Goal: Task Accomplishment & Management: Use online tool/utility

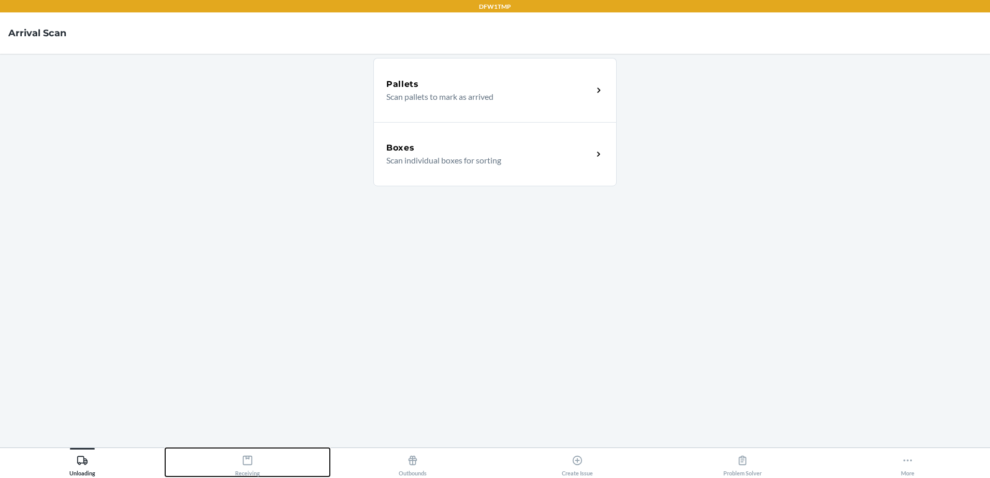
click at [243, 469] on div "Receiving" at bounding box center [247, 464] width 25 height 26
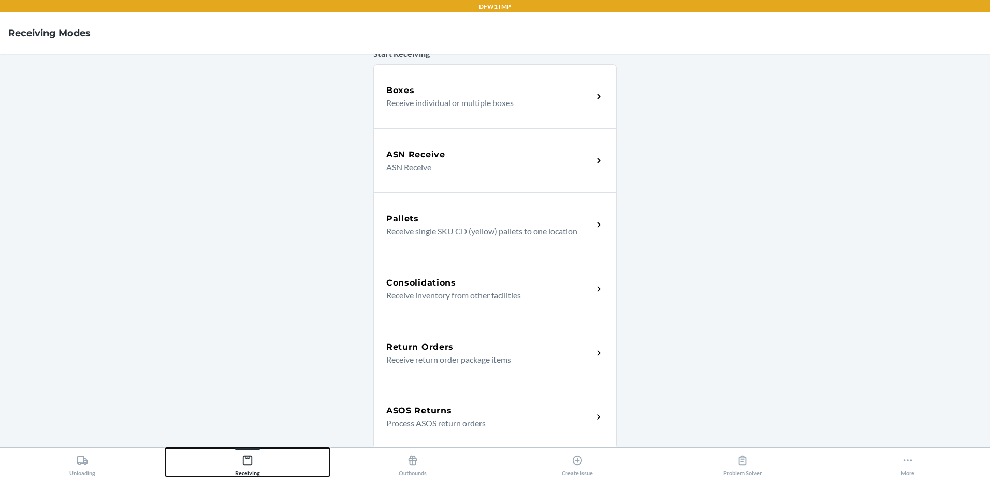
scroll to position [243, 0]
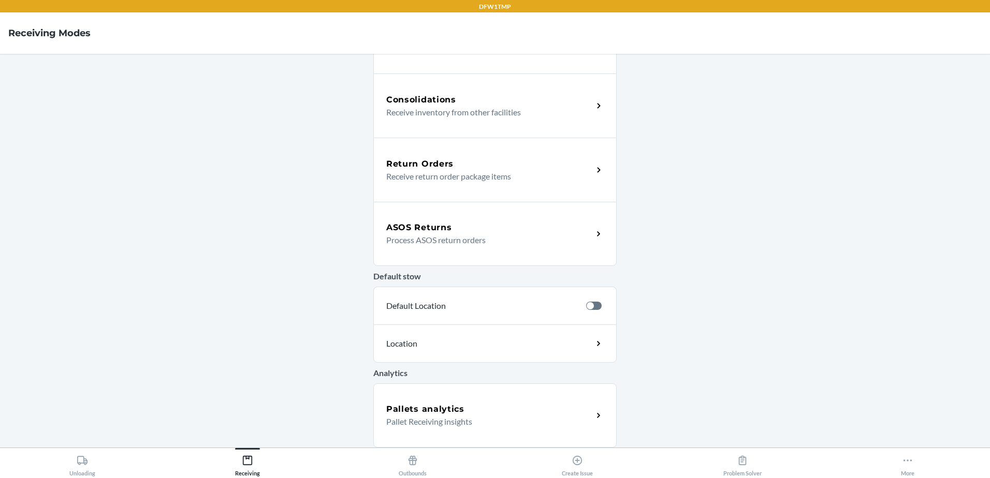
click at [471, 209] on div "ASOS Returns Process ASOS return orders" at bounding box center [494, 234] width 243 height 64
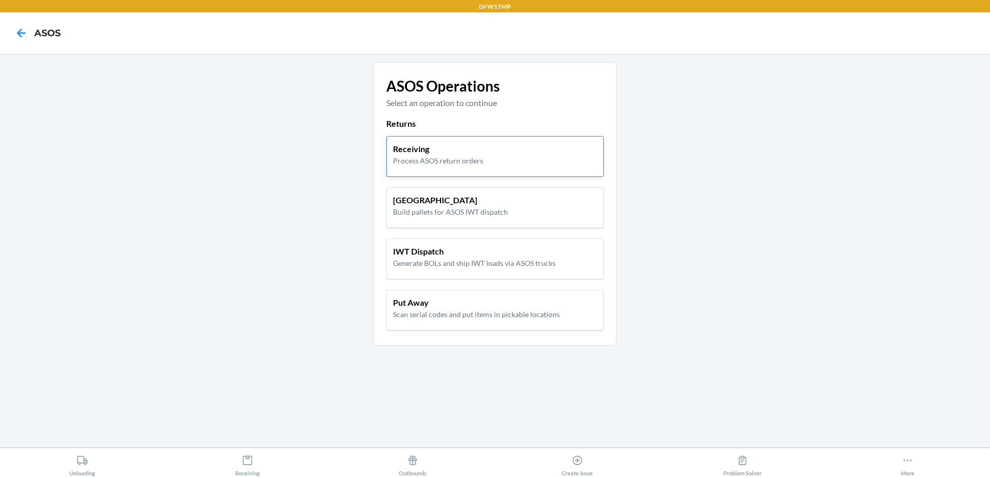
click at [478, 167] on div "Receiving Process ASOS return orders" at bounding box center [494, 156] width 217 height 41
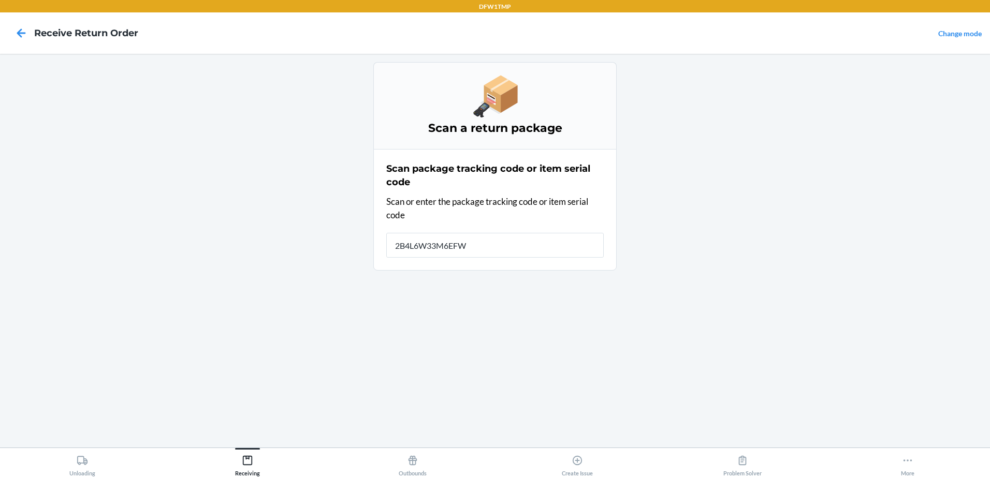
type input "2B4L6W33M6EFWE"
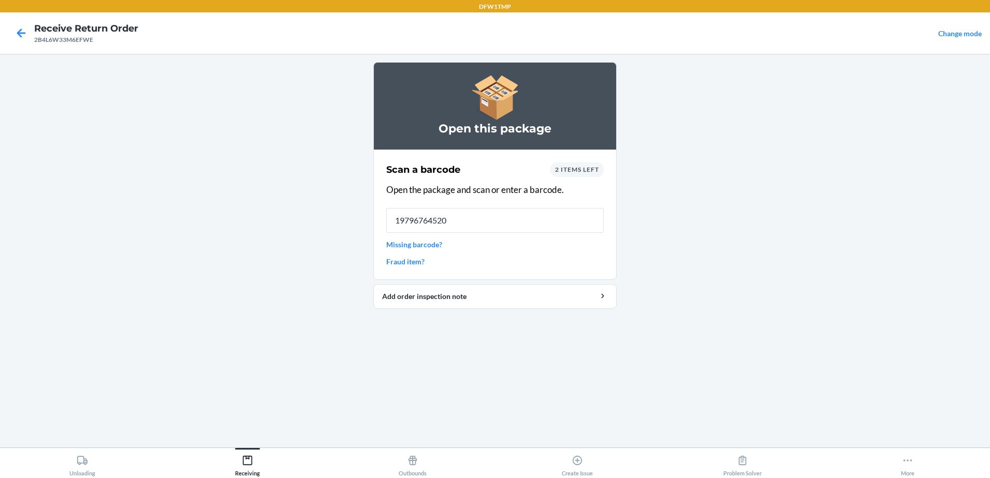
type input "197967645204"
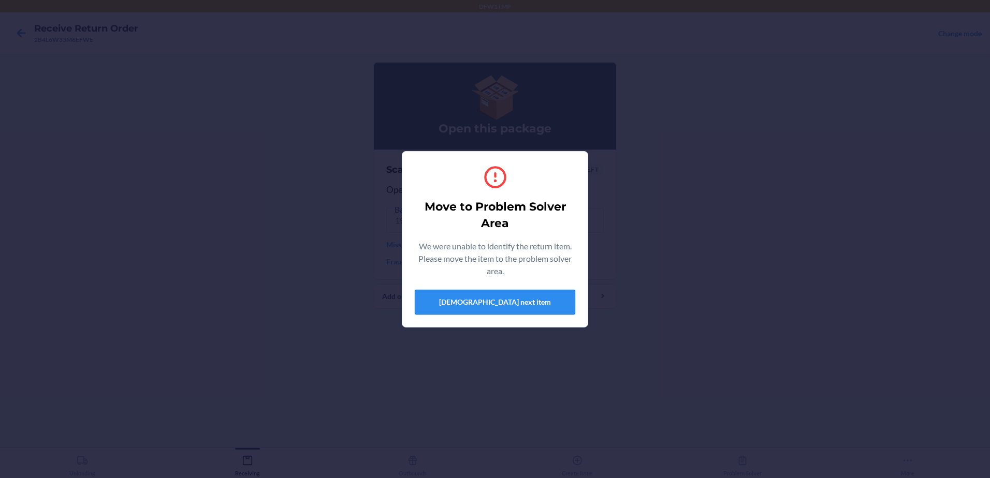
click at [502, 296] on button "Scan next item" at bounding box center [495, 302] width 161 height 25
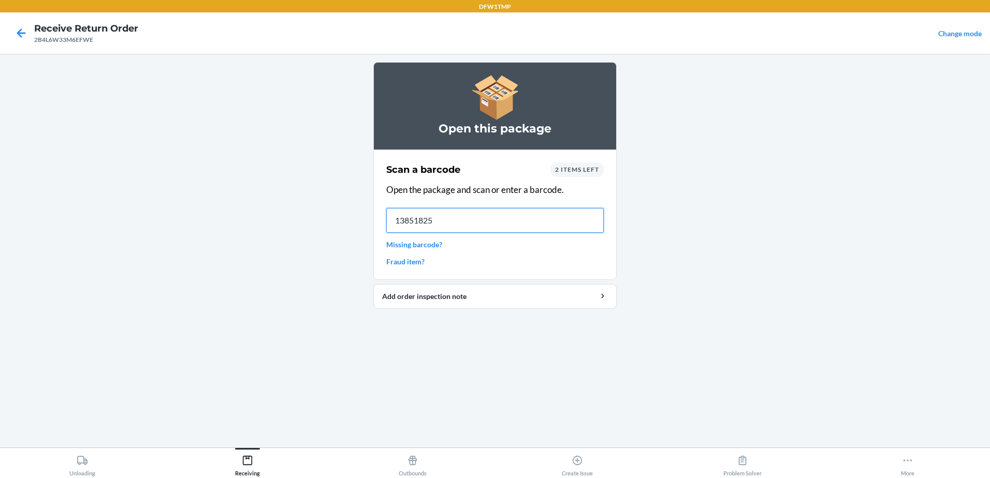
type input "138518252"
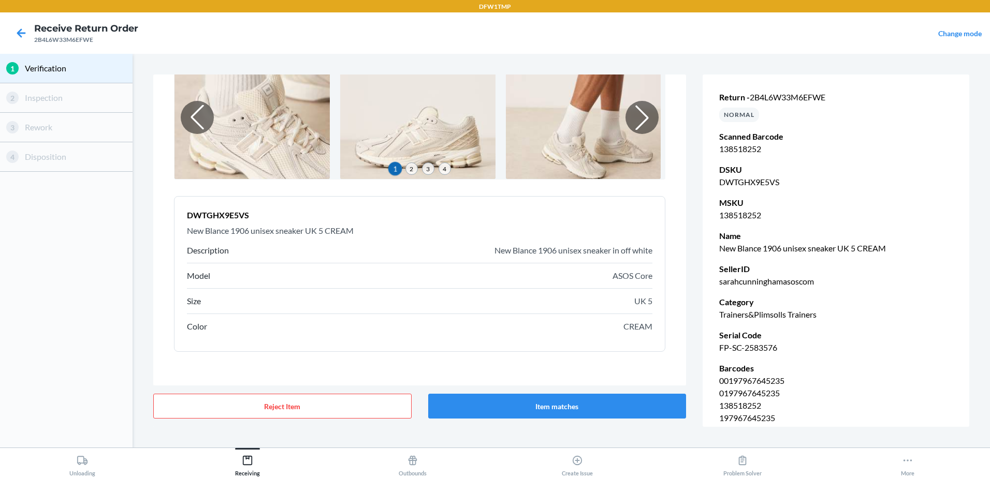
scroll to position [77, 0]
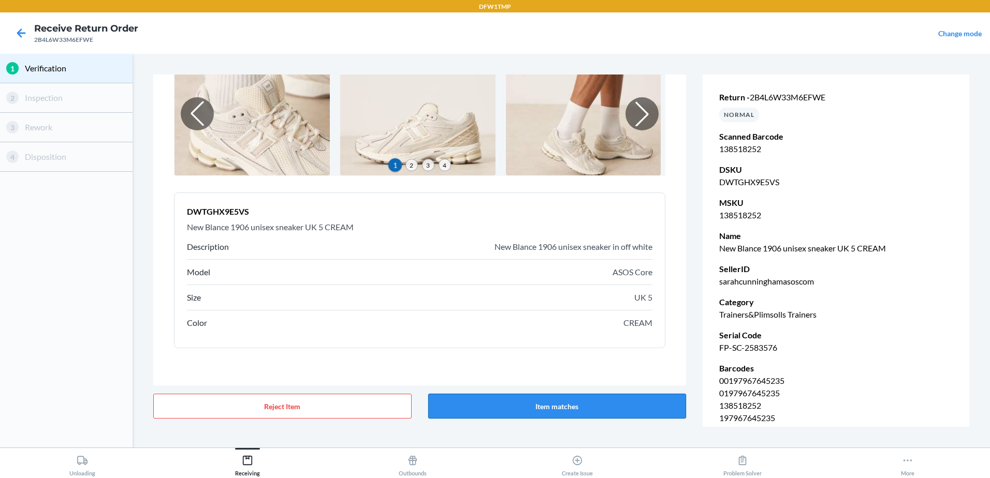
click at [596, 410] on button "Item matches" at bounding box center [557, 406] width 258 height 25
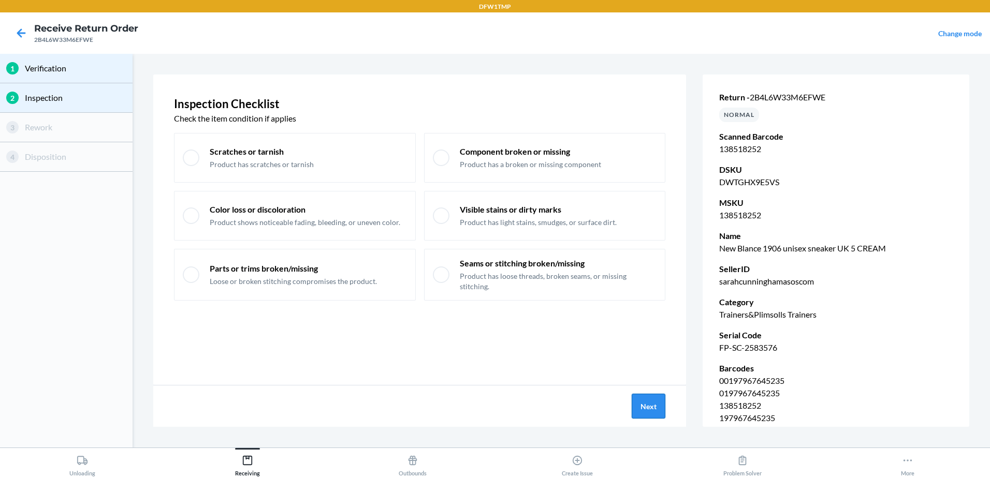
click at [648, 405] on button "Next" at bounding box center [649, 406] width 34 height 25
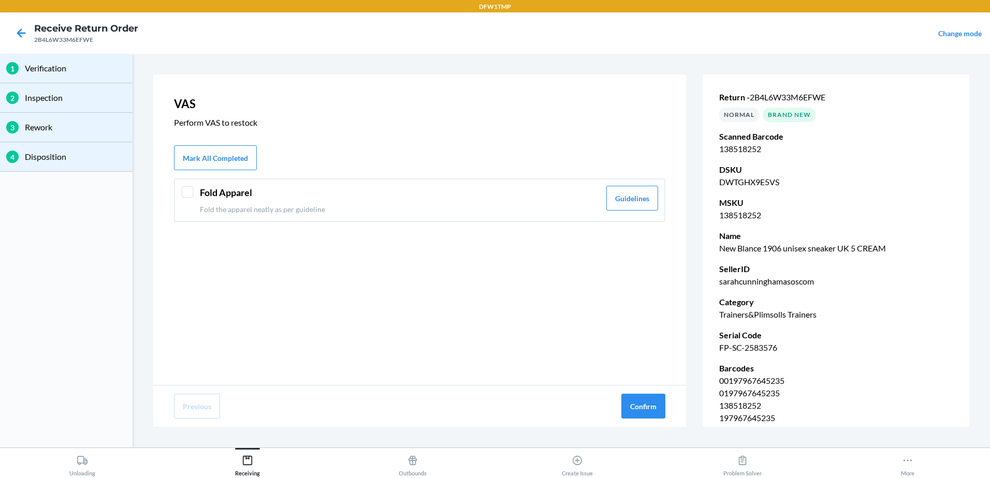
click at [194, 193] on div "Fold Apparel Fold the apparel neatly as per guideline Guidelines" at bounding box center [419, 200] width 491 height 43
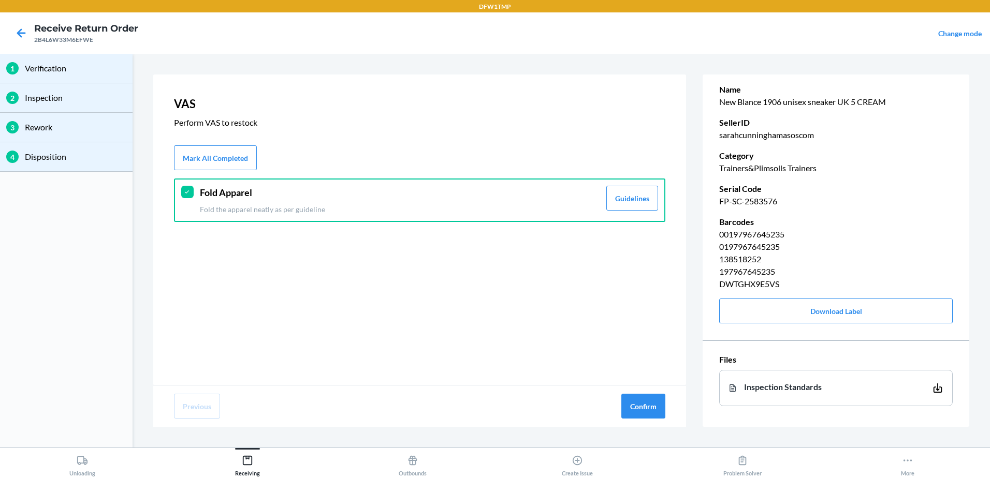
scroll to position [0, 0]
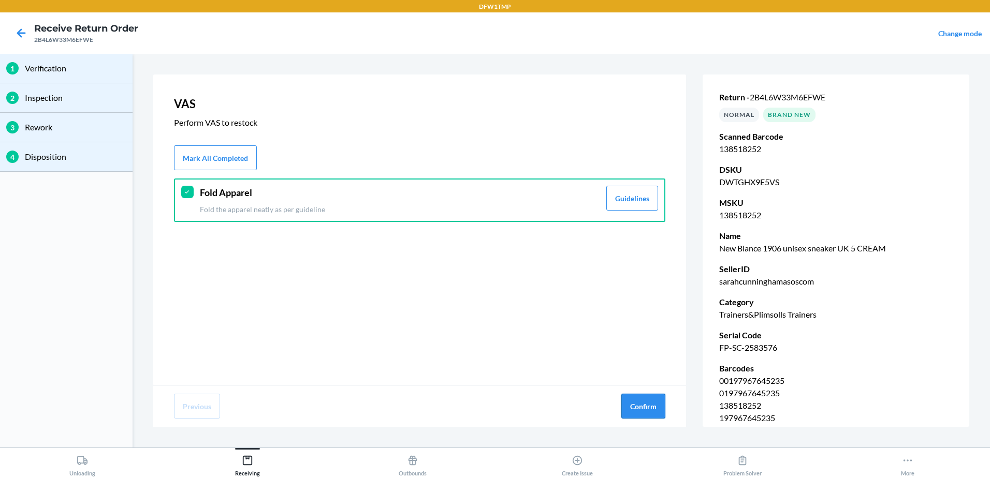
click at [634, 408] on button "Confirm" at bounding box center [643, 406] width 44 height 25
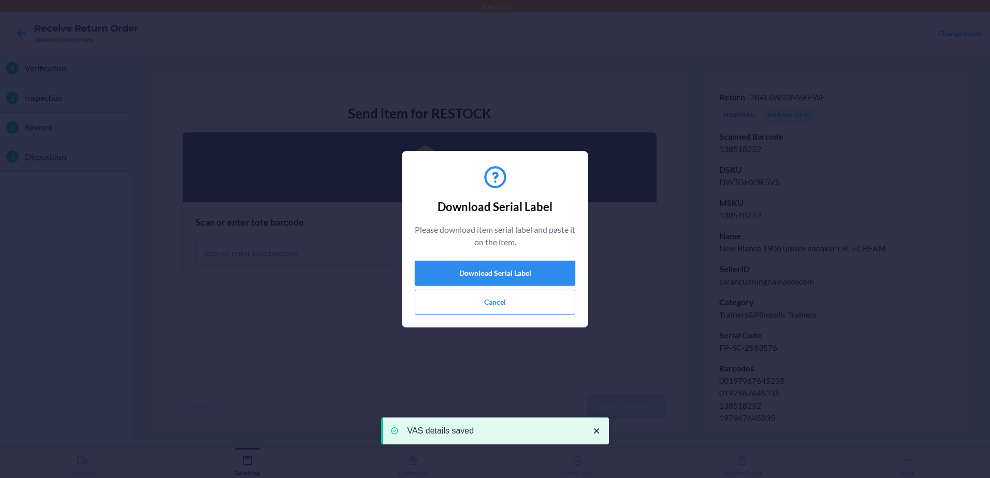
click at [514, 268] on button "Download Serial Label" at bounding box center [495, 273] width 161 height 25
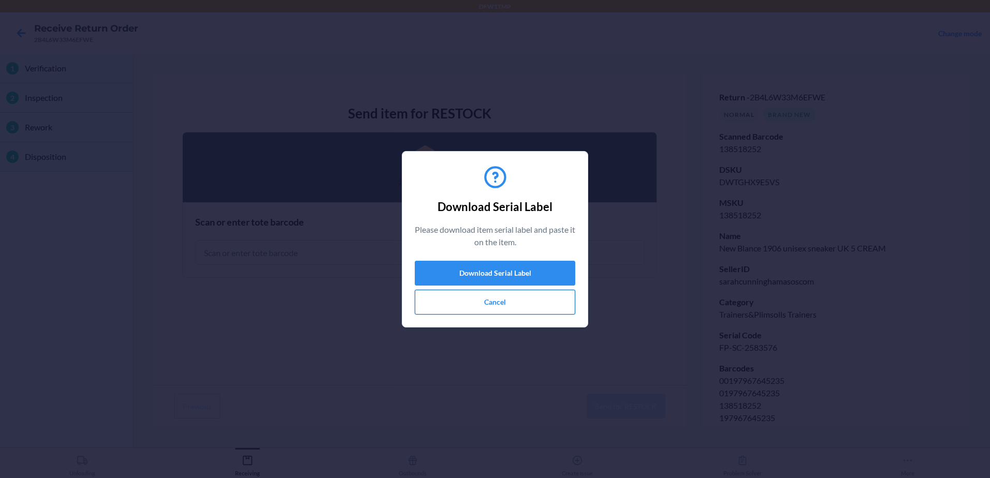
click at [501, 302] on button "Cancel" at bounding box center [495, 302] width 161 height 25
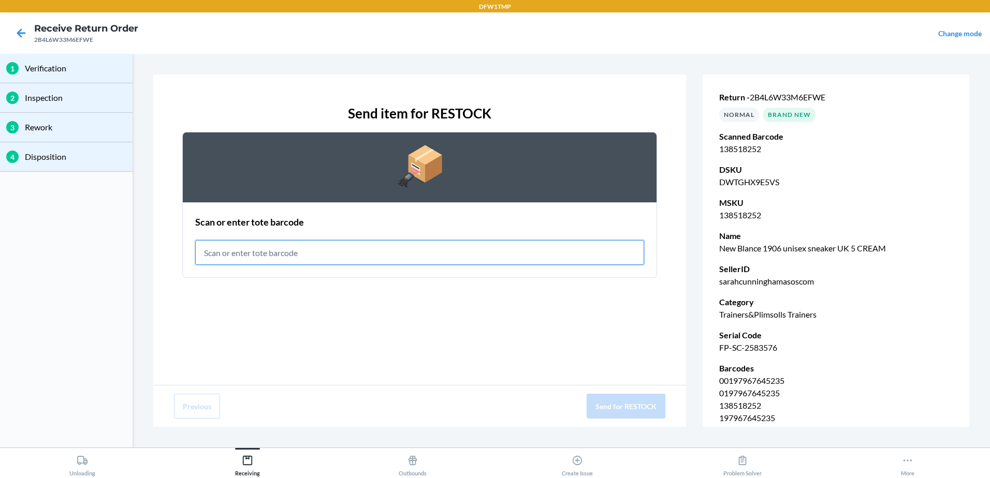
click at [386, 250] on input "text" at bounding box center [419, 252] width 449 height 25
type input "RET-PA-0089"
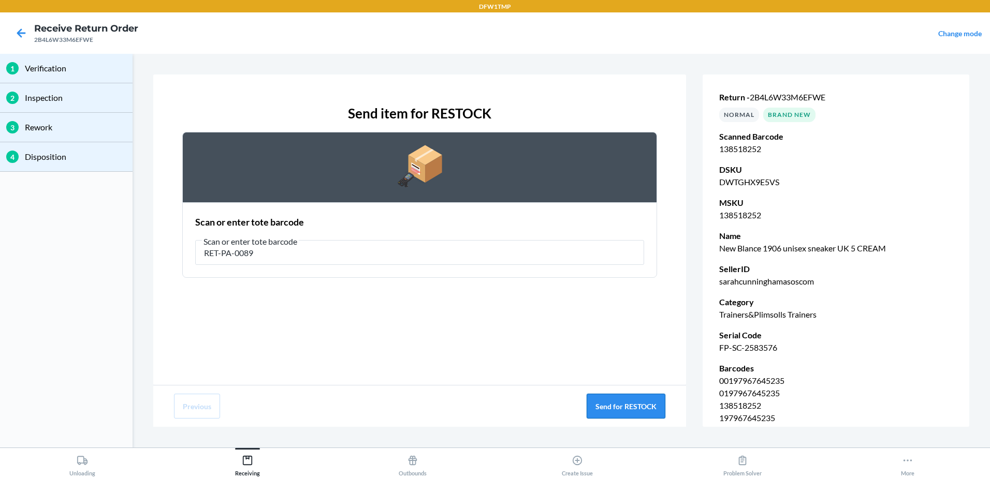
click at [655, 403] on button "Send for RESTOCK" at bounding box center [626, 406] width 79 height 25
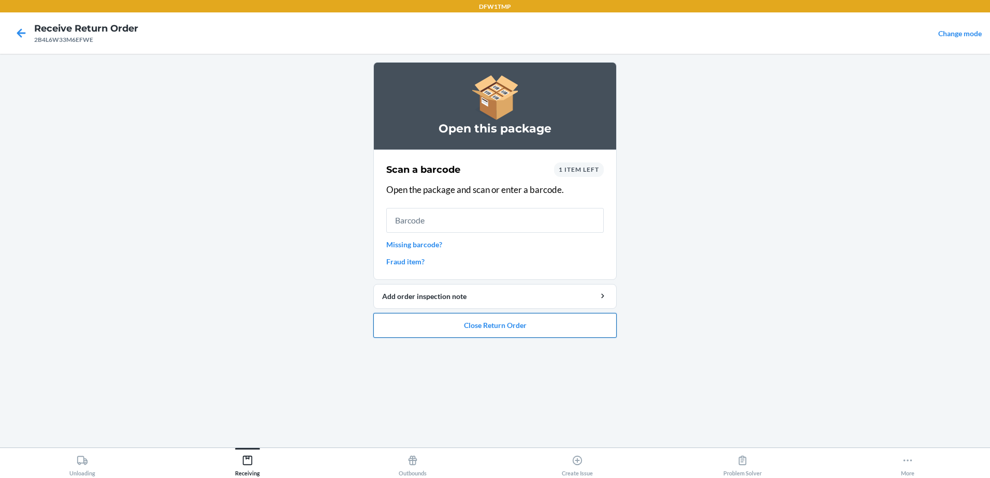
click at [512, 326] on button "Close Return Order" at bounding box center [494, 325] width 243 height 25
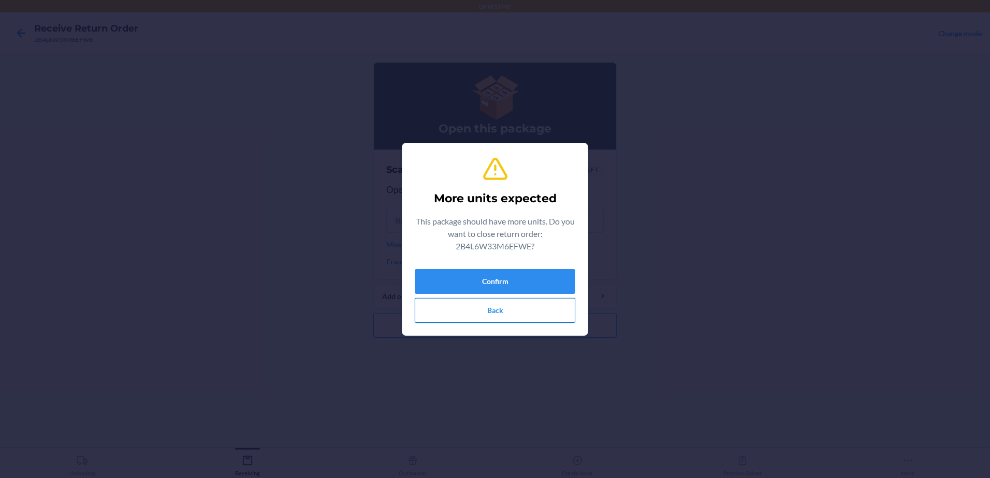
click at [500, 314] on button "Back" at bounding box center [495, 310] width 161 height 25
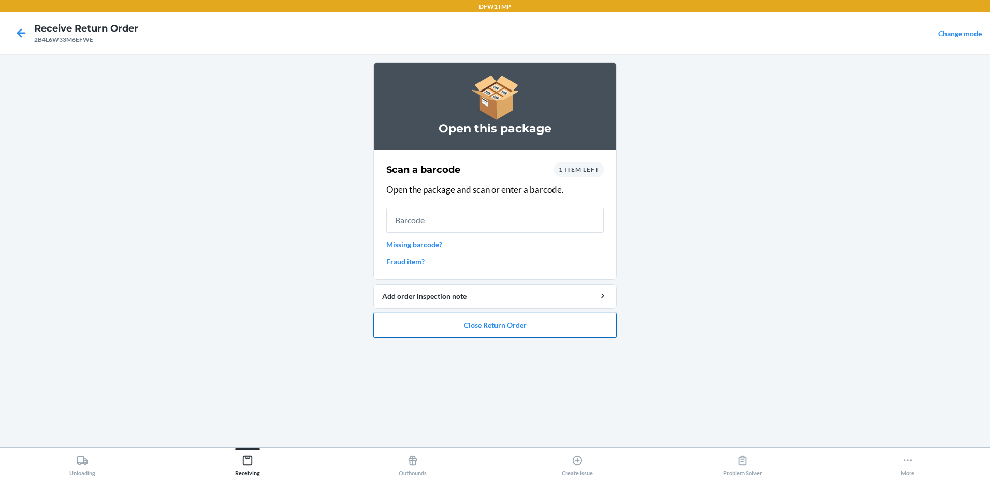
click at [514, 328] on button "Close Return Order" at bounding box center [494, 325] width 243 height 25
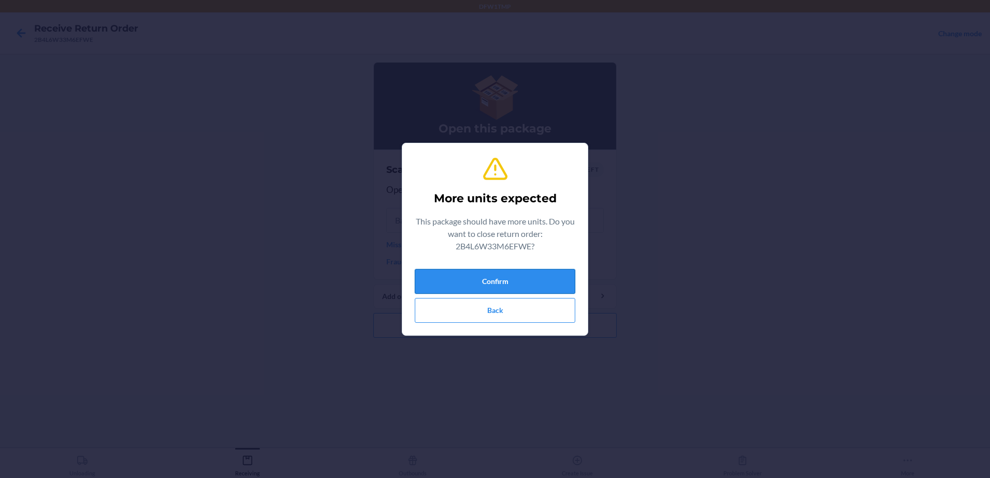
click at [518, 286] on button "Confirm" at bounding box center [495, 281] width 161 height 25
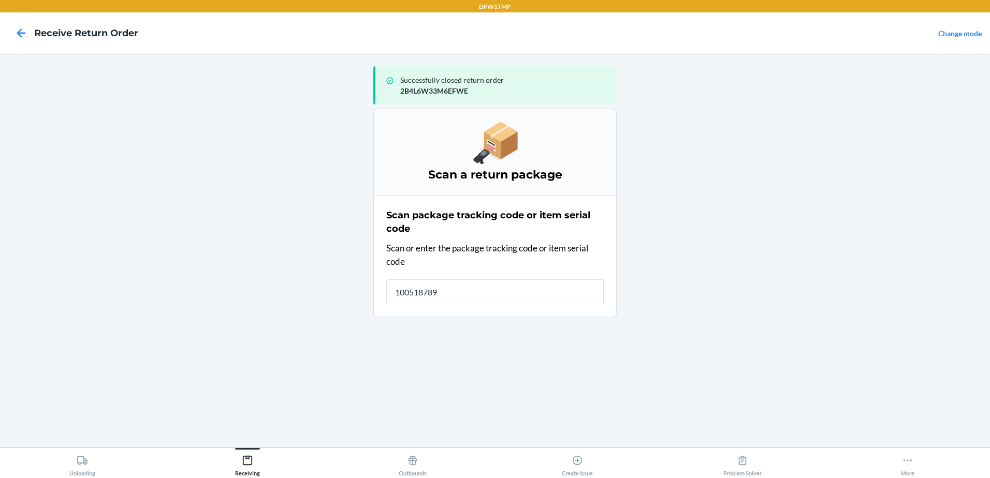
type input "1005187893"
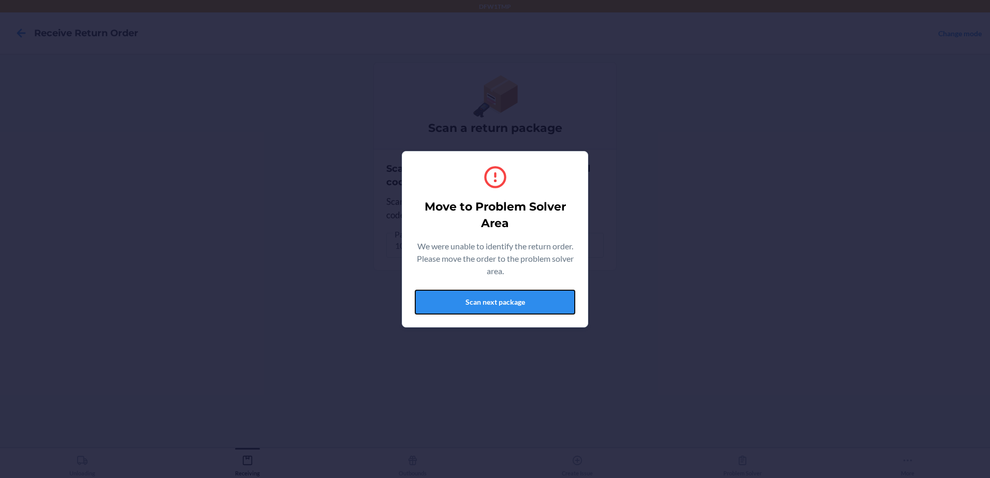
click at [460, 290] on button "Scan next package" at bounding box center [495, 302] width 161 height 25
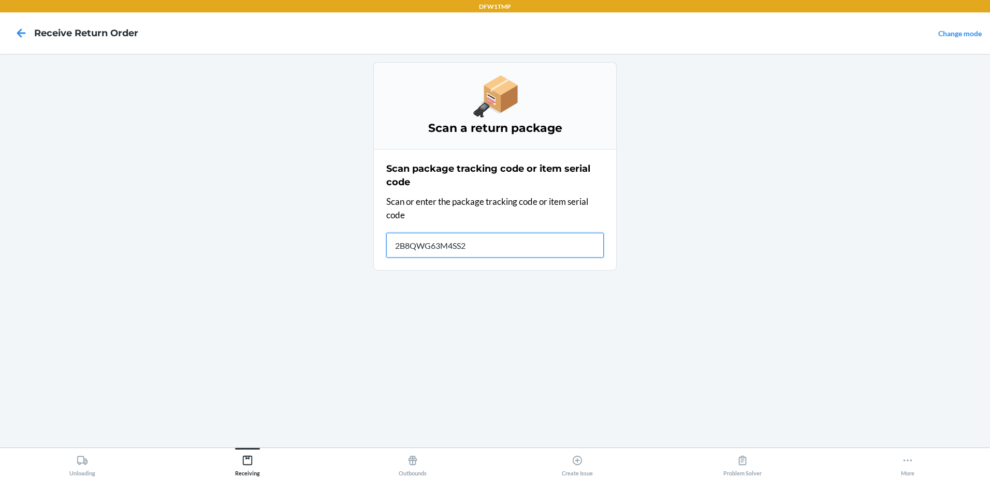
type input "2B8QWG63M4SS2M"
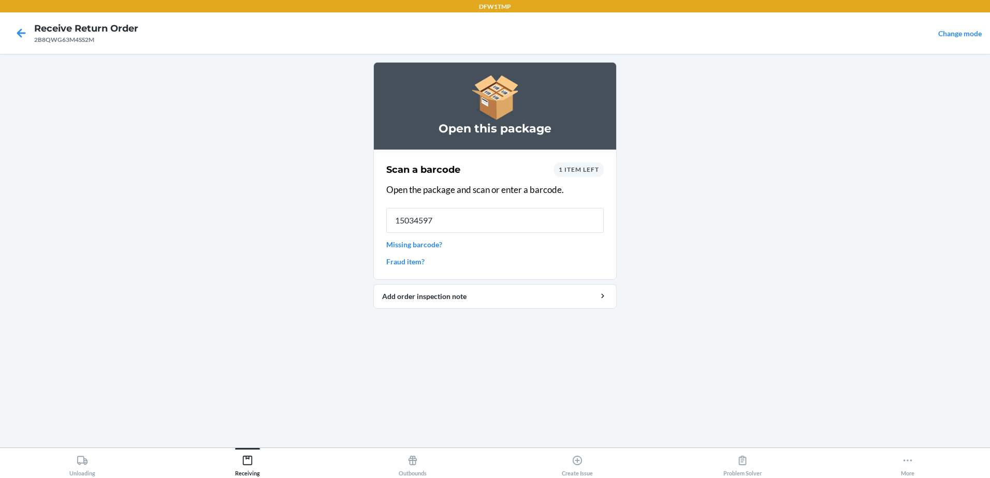
type input "150345971"
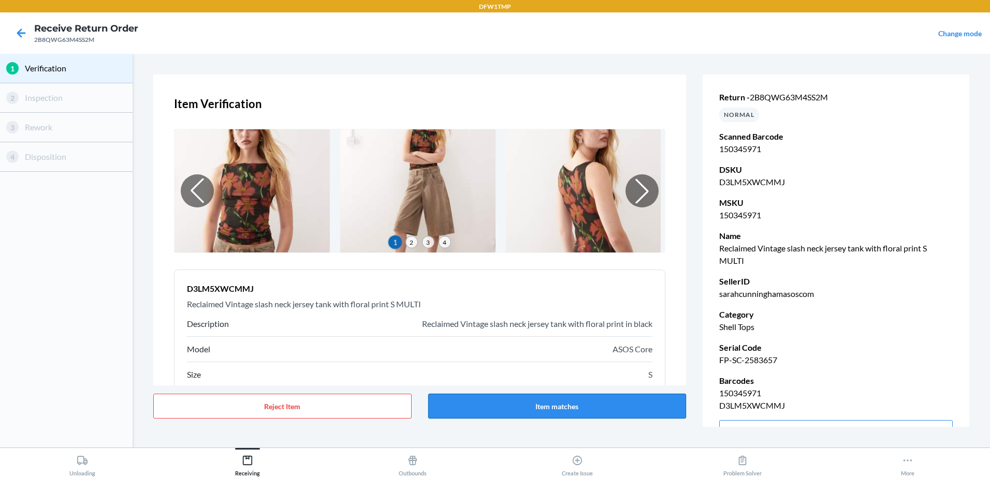
click at [601, 400] on button "Item matches" at bounding box center [557, 406] width 258 height 25
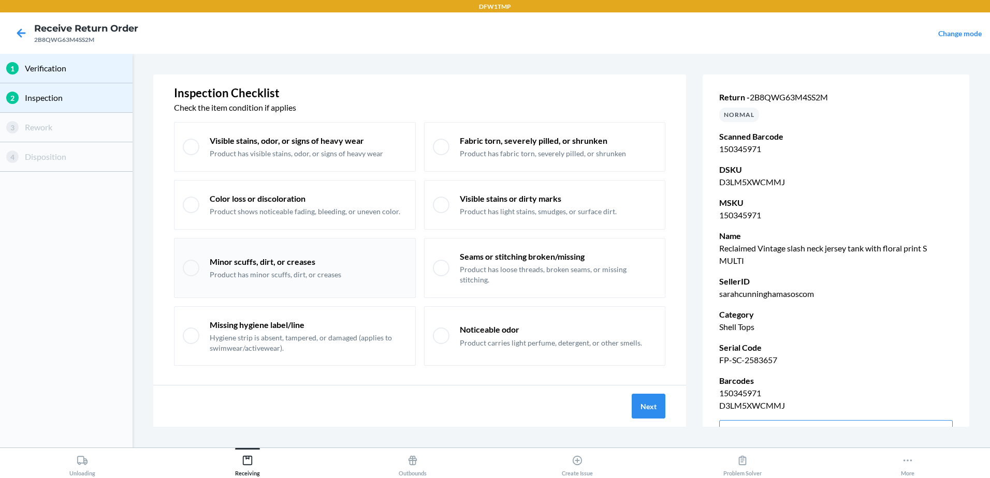
scroll to position [21, 0]
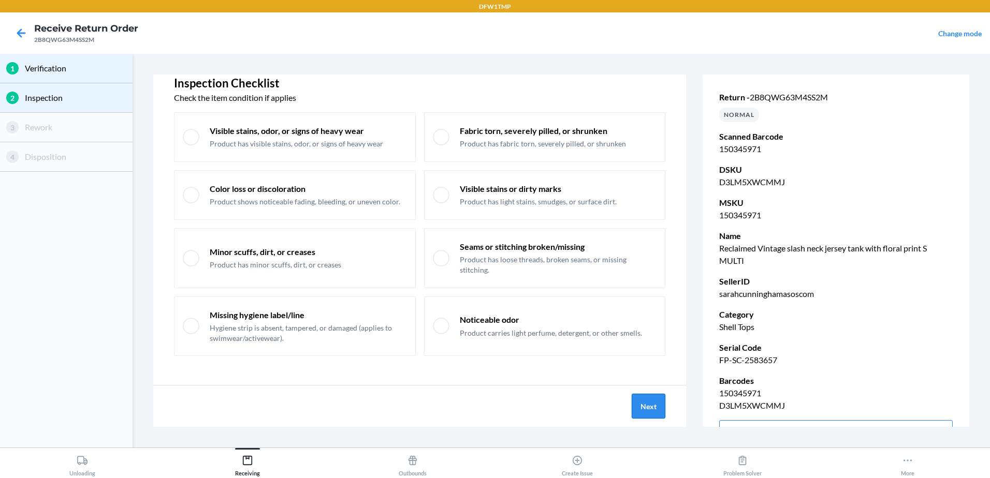
click at [657, 413] on button "Next" at bounding box center [649, 406] width 34 height 25
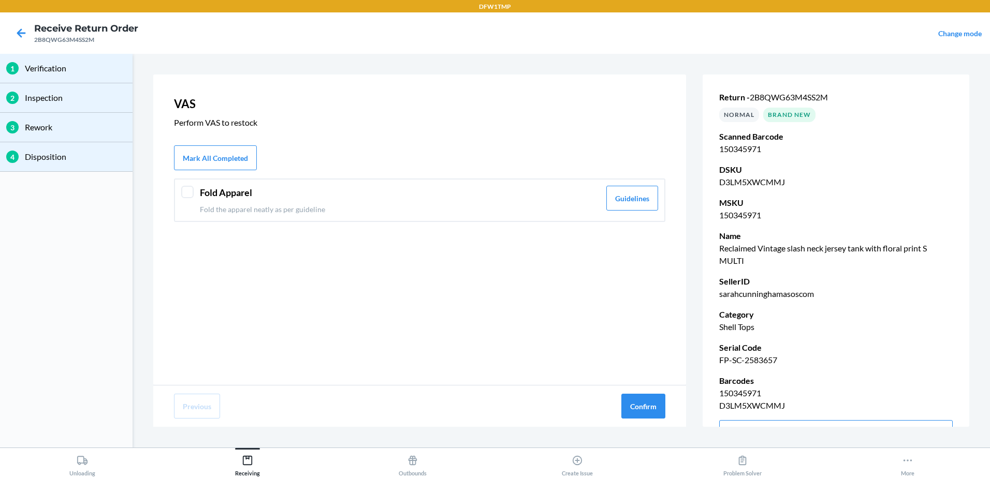
click at [187, 188] on div at bounding box center [187, 192] width 12 height 12
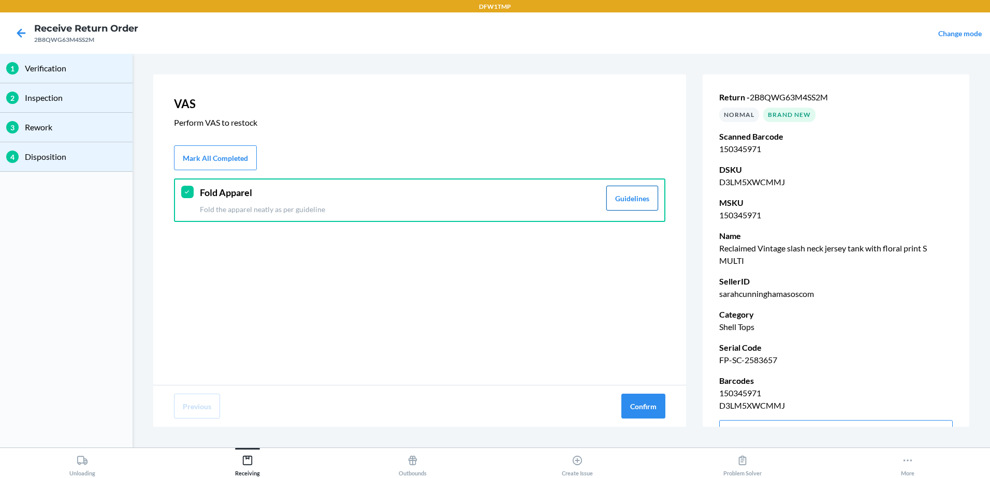
click at [620, 208] on button "Guidelines" at bounding box center [632, 198] width 52 height 25
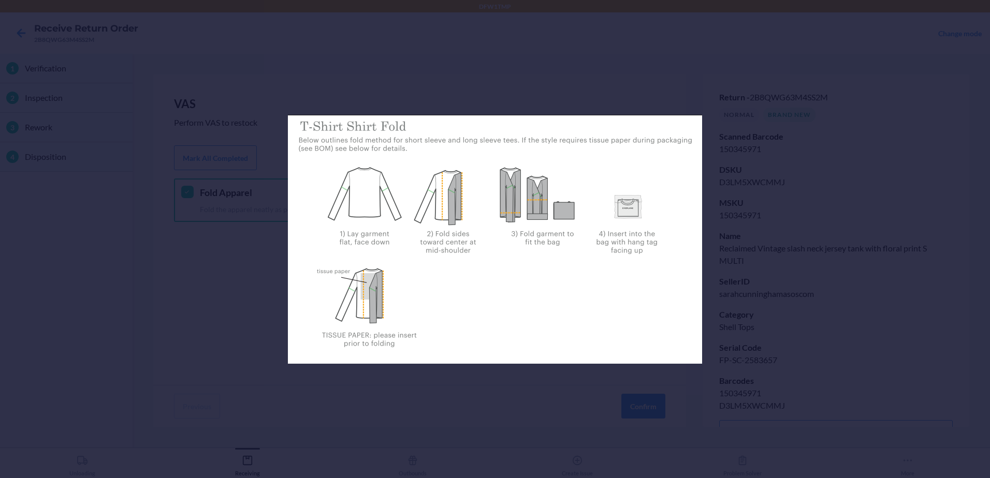
click at [234, 53] on div at bounding box center [495, 239] width 990 height 478
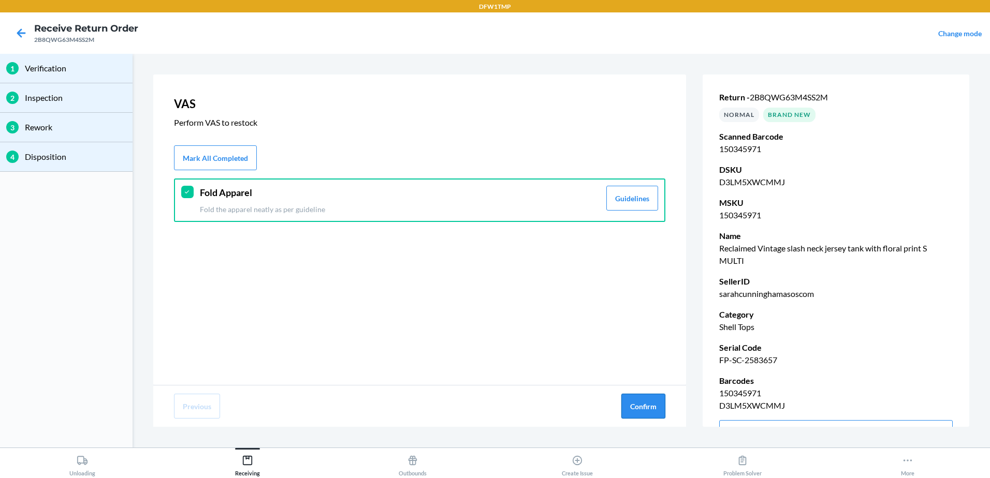
click at [633, 414] on button "Confirm" at bounding box center [643, 406] width 44 height 25
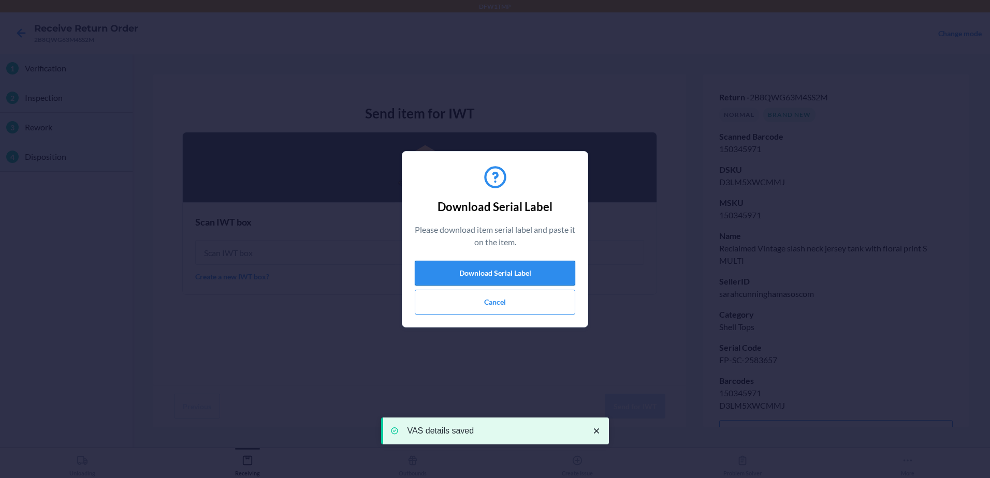
click at [478, 266] on button "Download Serial Label" at bounding box center [495, 273] width 161 height 25
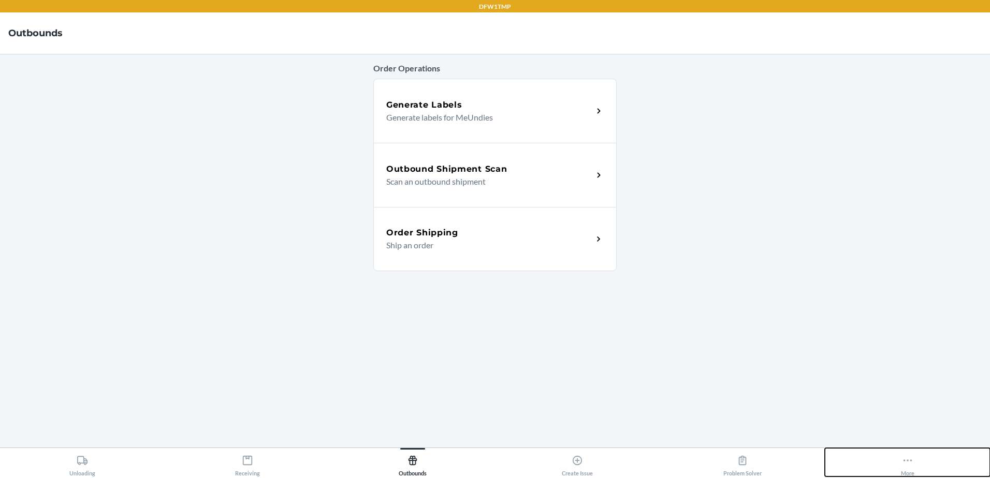
click at [924, 472] on button "More" at bounding box center [907, 462] width 165 height 28
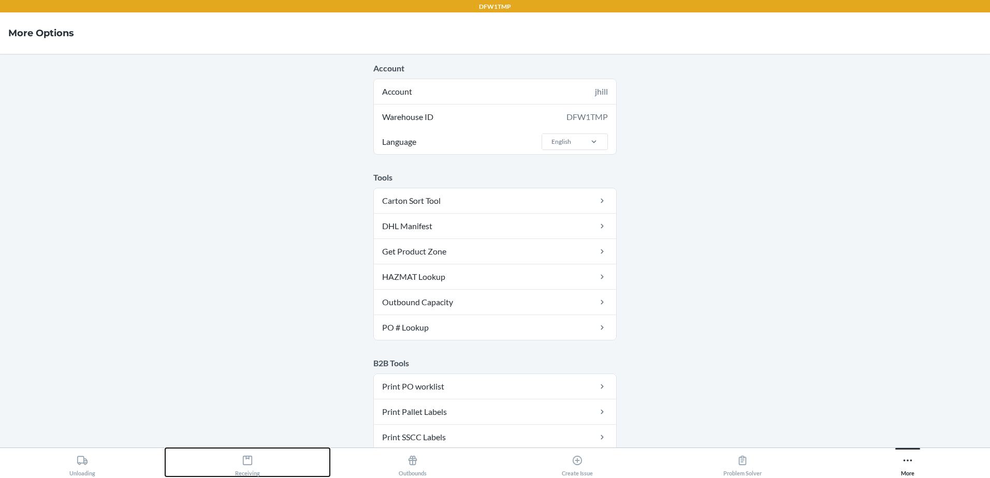
click at [271, 459] on button "Receiving" at bounding box center [247, 462] width 165 height 28
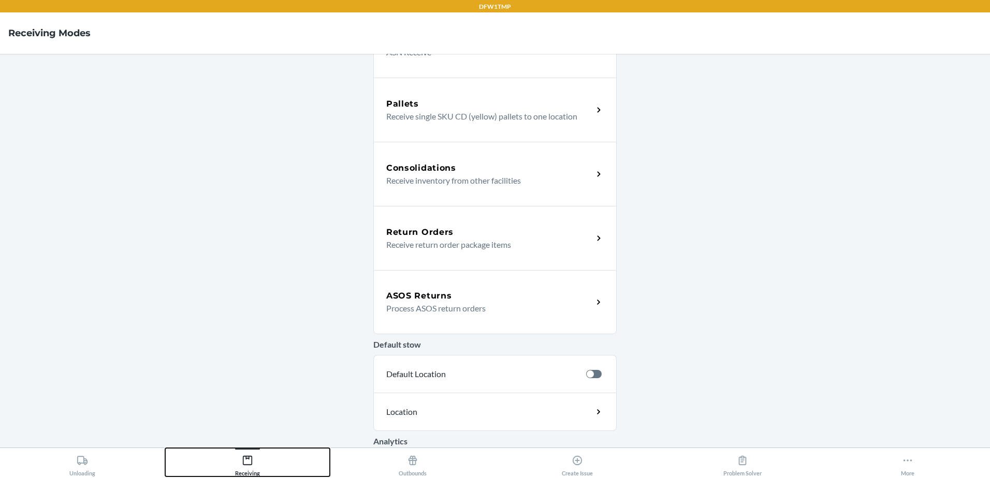
scroll to position [207, 0]
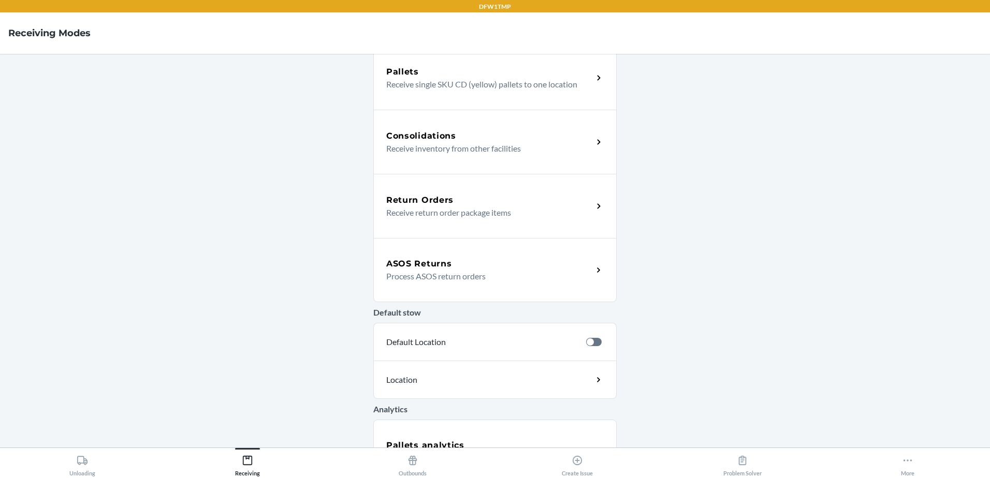
click at [625, 279] on main "NEW! Select your preferred language. NUEVO! ¡Seleccione su idioma preferido. Vi…" at bounding box center [495, 251] width 990 height 394
click at [582, 274] on div "ASOS Returns Process ASOS return orders" at bounding box center [489, 270] width 207 height 25
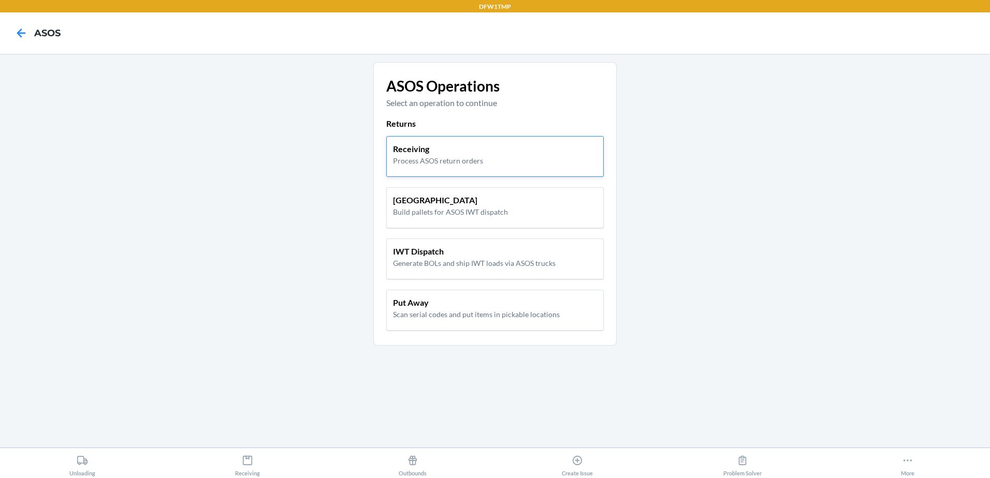
click at [481, 159] on p "Process ASOS return orders" at bounding box center [438, 160] width 90 height 11
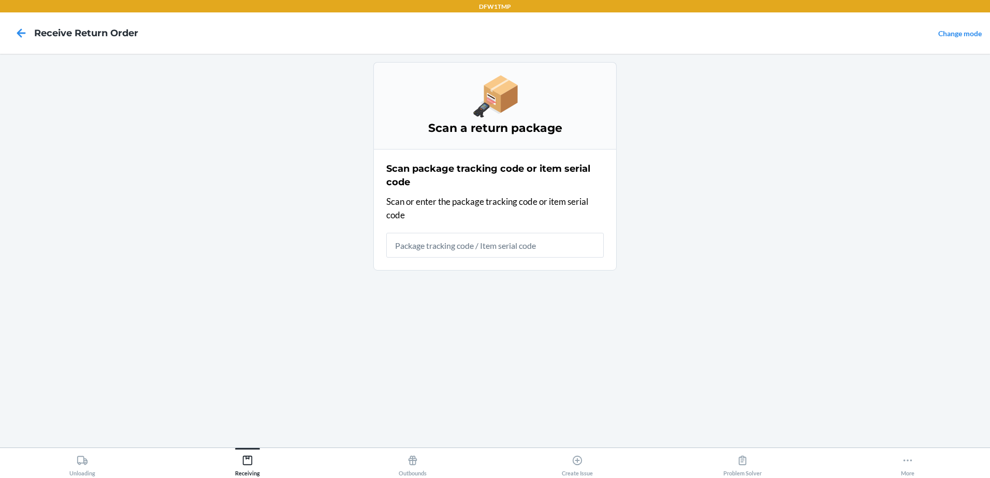
click at [422, 251] on input "text" at bounding box center [494, 245] width 217 height 25
type input "FP-SC-2583657"
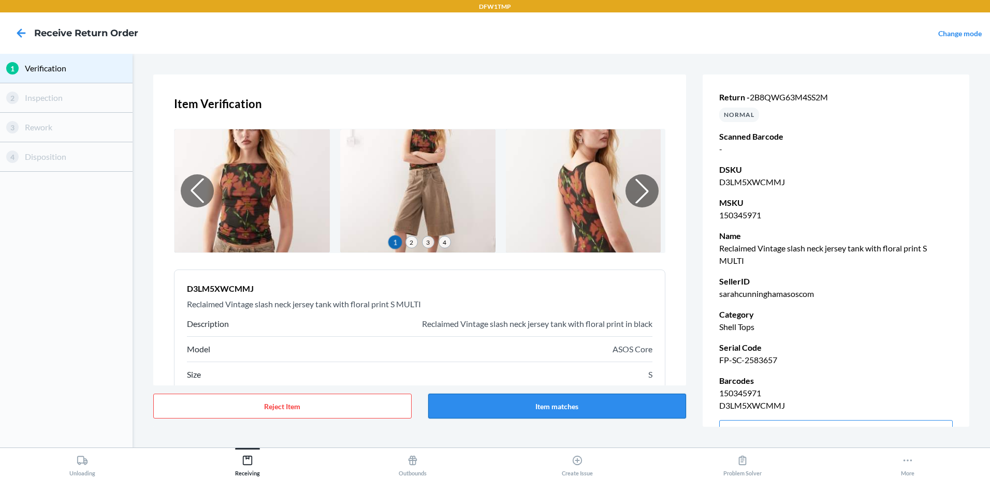
click at [518, 405] on button "Item matches" at bounding box center [557, 406] width 258 height 25
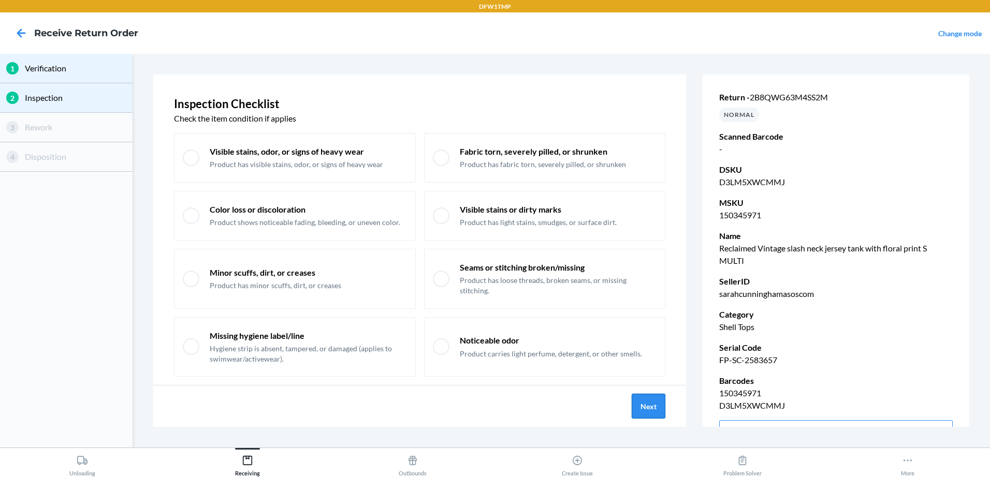
click at [634, 405] on button "Next" at bounding box center [649, 406] width 34 height 25
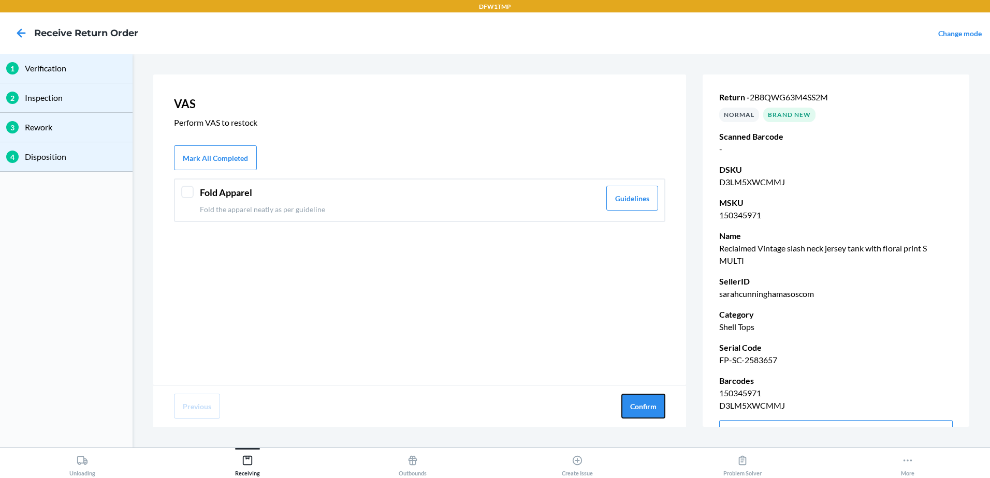
click at [634, 405] on button "Confirm" at bounding box center [643, 406] width 44 height 25
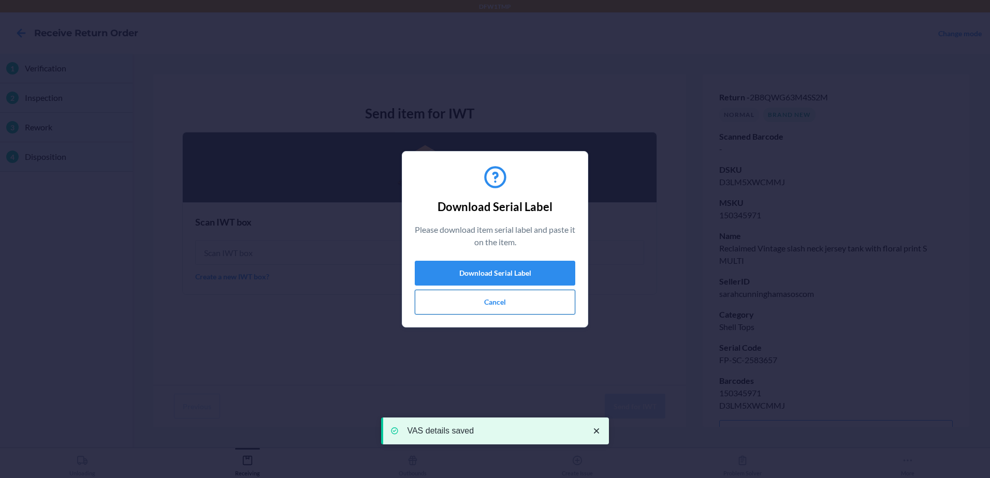
click at [496, 303] on button "Cancel" at bounding box center [495, 302] width 161 height 25
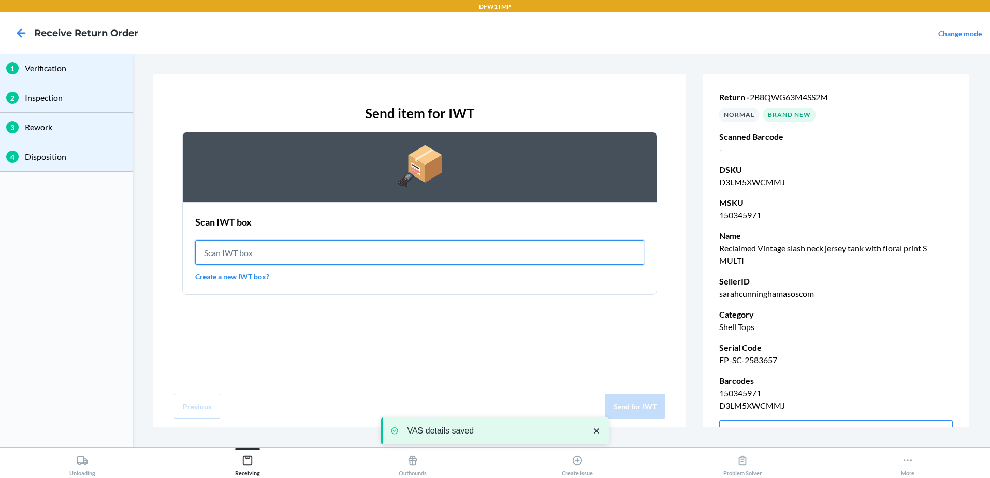
click at [228, 250] on input "text" at bounding box center [419, 252] width 449 height 25
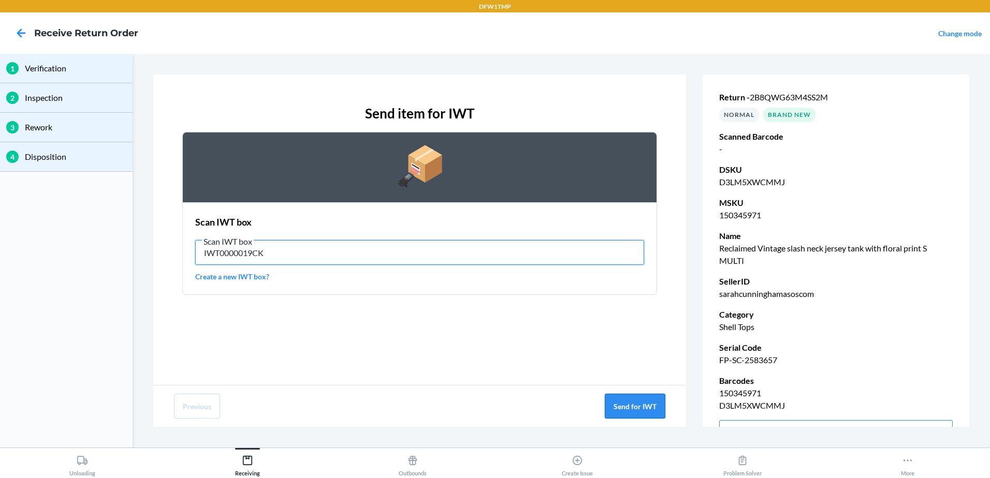
type input "IWT0000019CK"
click at [633, 403] on button "Send for IWT" at bounding box center [635, 406] width 61 height 25
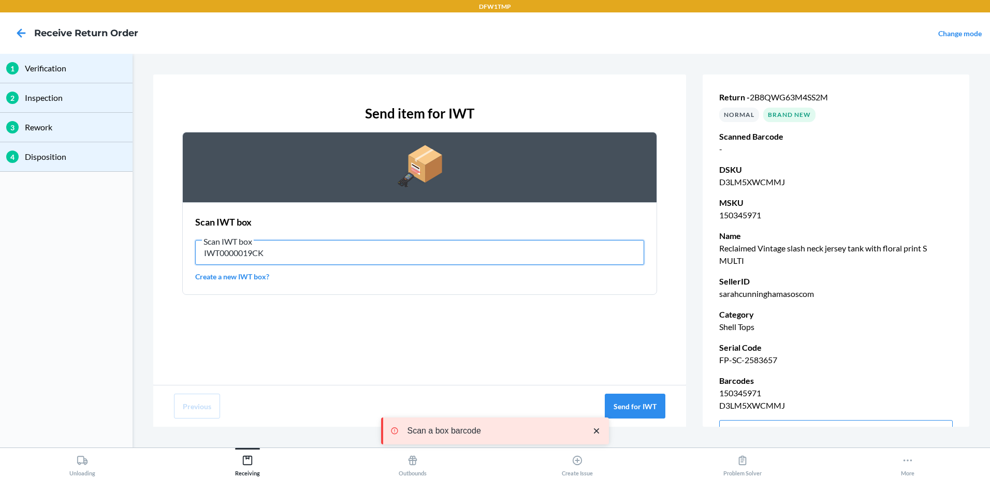
click at [342, 255] on input "IWT0000019CK" at bounding box center [419, 252] width 449 height 25
click at [342, 256] on input "IWT0000019CK" at bounding box center [419, 252] width 449 height 25
click at [343, 257] on input "IWT0000019CK" at bounding box center [419, 252] width 449 height 25
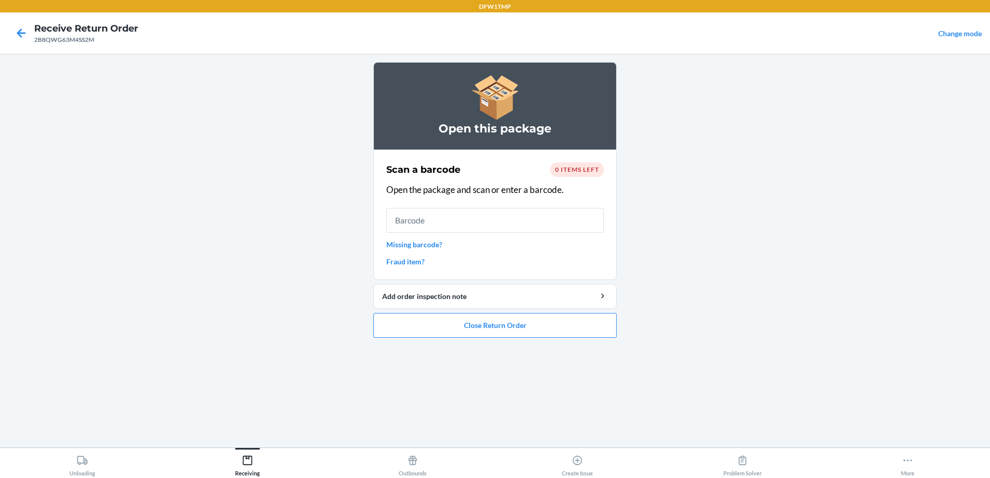
click at [469, 218] on input "text" at bounding box center [494, 220] width 217 height 25
click at [485, 329] on button "Close Return Order" at bounding box center [494, 325] width 243 height 25
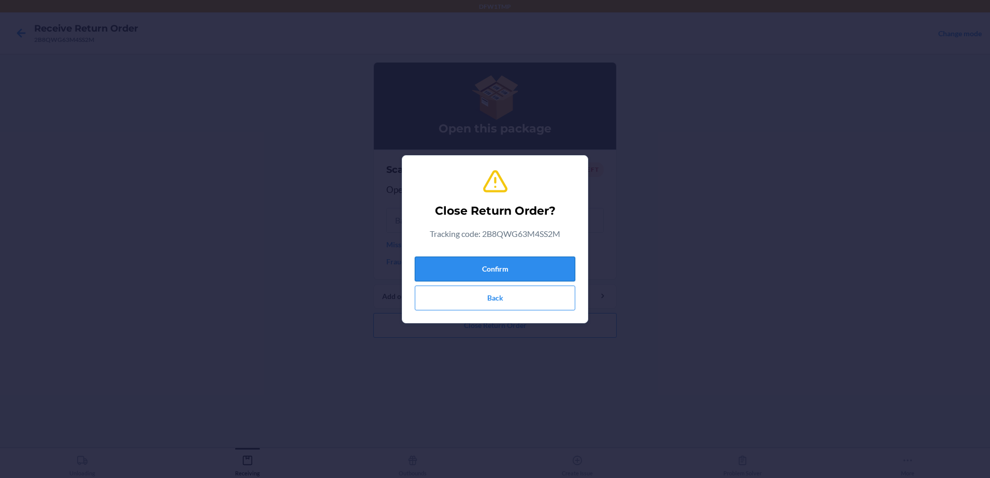
click at [495, 269] on button "Confirm" at bounding box center [495, 269] width 161 height 25
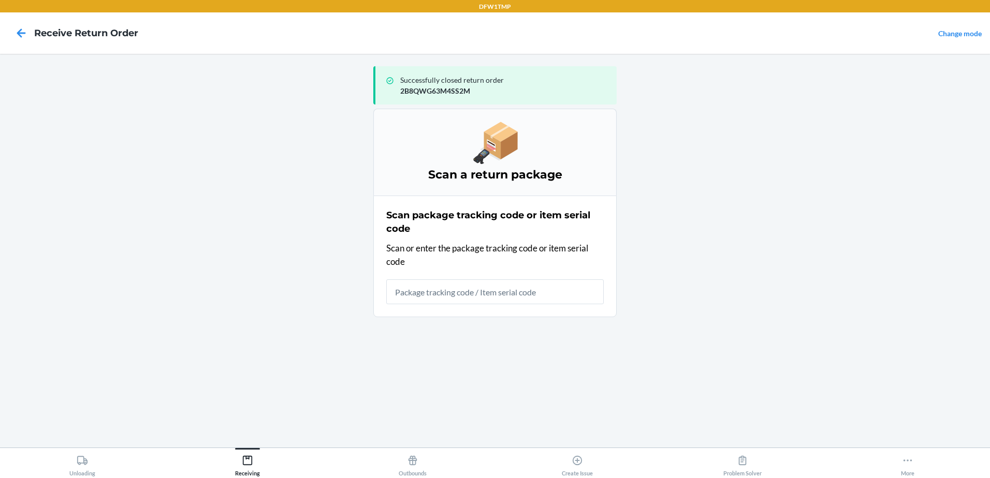
click at [488, 295] on input "text" at bounding box center [494, 292] width 217 height 25
type input "29CMM9L3M7AG7J"
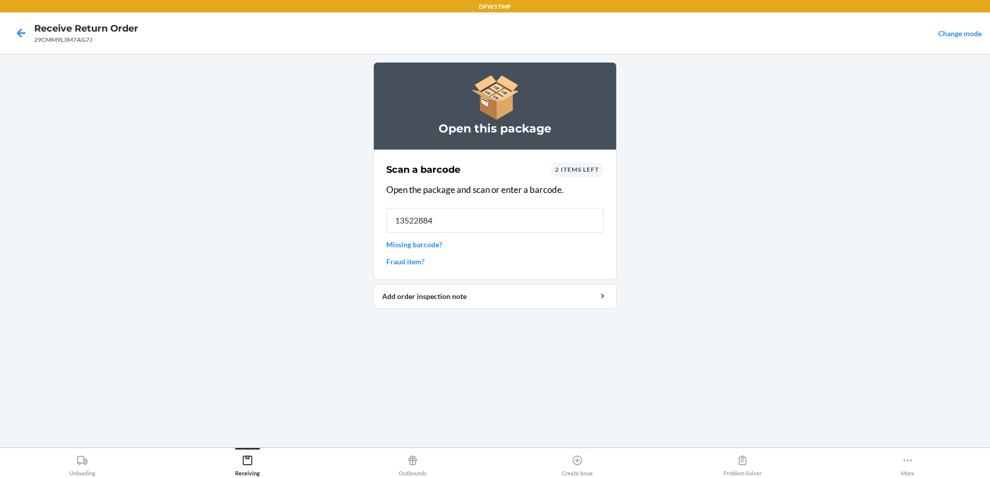
type input "135228841"
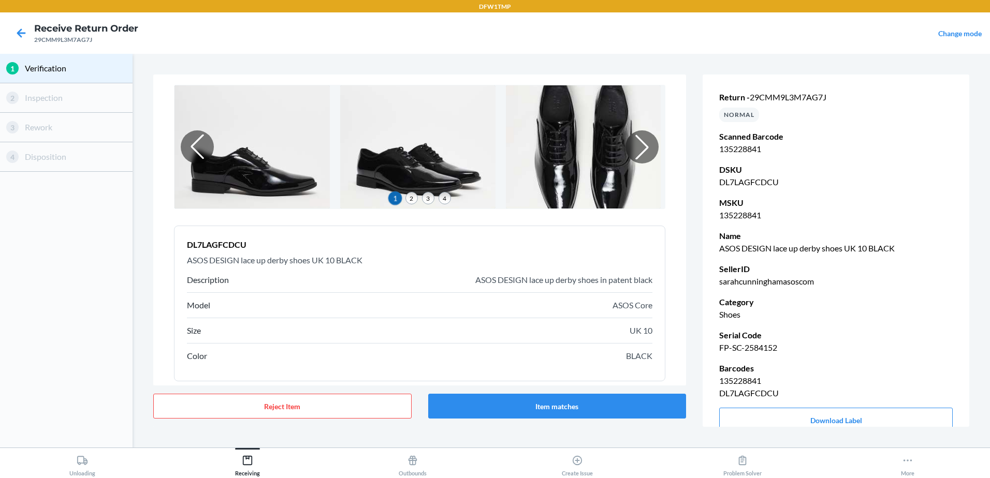
scroll to position [77, 0]
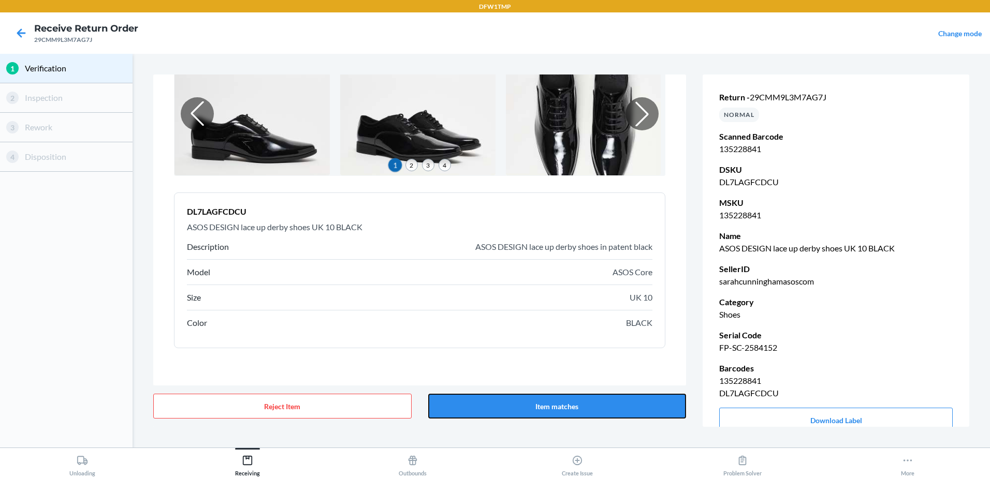
drag, startPoint x: 537, startPoint y: 406, endPoint x: 424, endPoint y: 316, distance: 144.4
click at [428, 318] on div "Item Verification 1 2 3 4 DL7LAGFCDCU ASOS DESIGN lace up derby shoes UK 10 BLA…" at bounding box center [419, 251] width 533 height 353
click at [555, 411] on button "Item matches" at bounding box center [557, 406] width 258 height 25
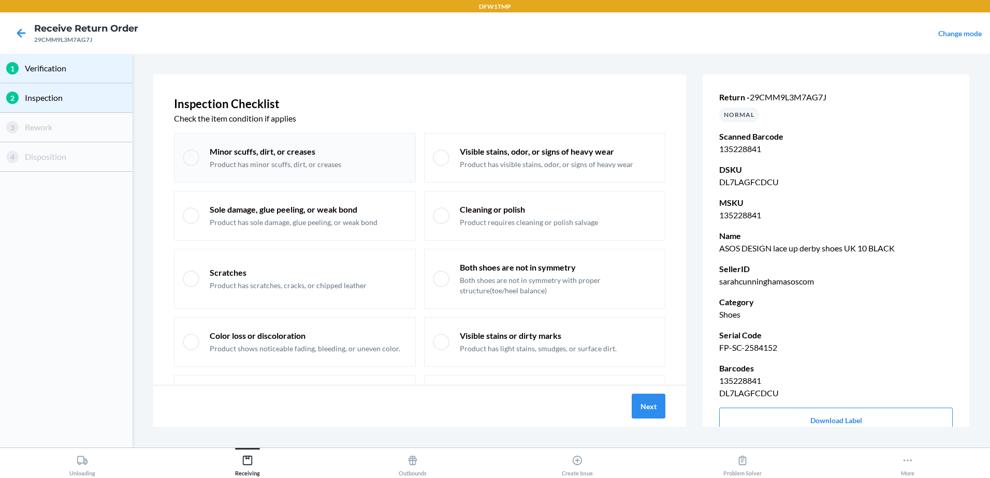
click at [293, 162] on p "Product has minor scuffs, dirt, or creases" at bounding box center [276, 164] width 132 height 10
checkbox input "true"
click at [636, 405] on button "Next" at bounding box center [649, 406] width 34 height 25
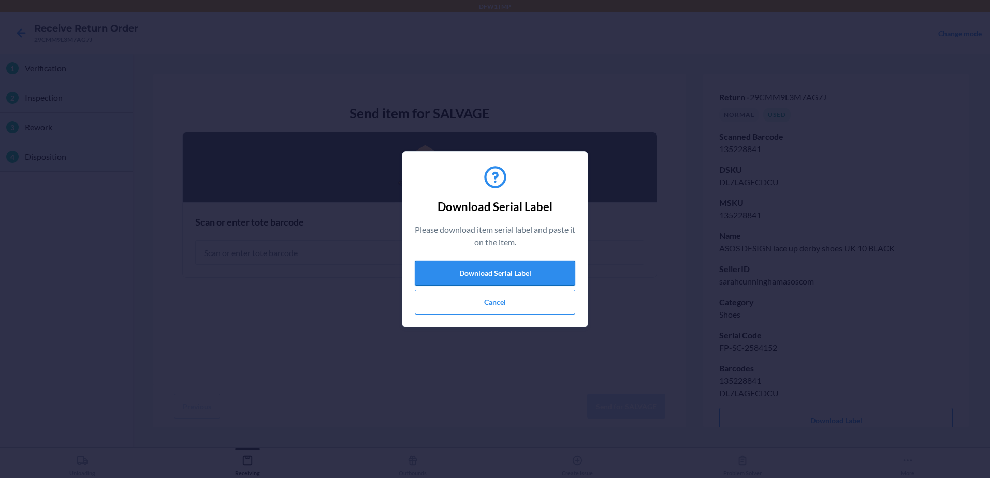
click at [480, 278] on button "Download Serial Label" at bounding box center [495, 273] width 161 height 25
click at [470, 313] on button "Cancel" at bounding box center [495, 302] width 161 height 25
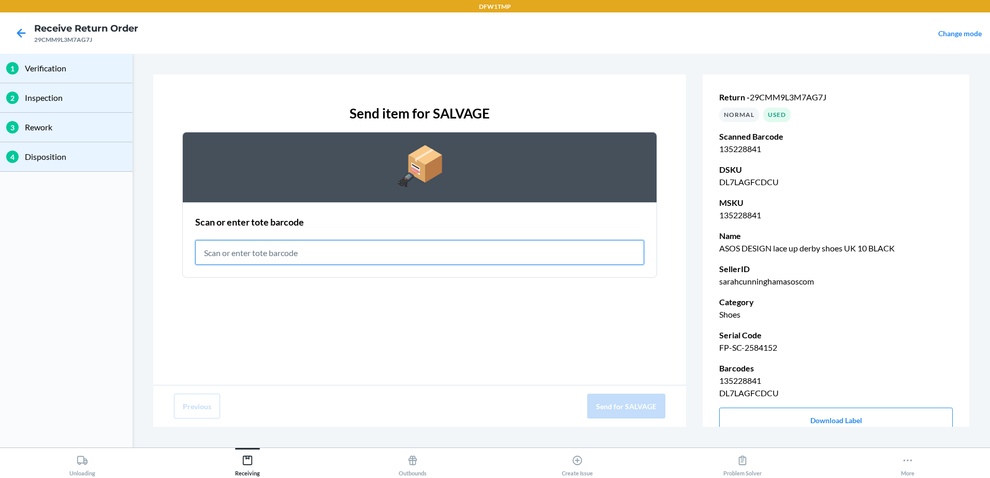
click at [357, 260] on input "text" at bounding box center [419, 252] width 449 height 25
type input "RET-SLV-0001"
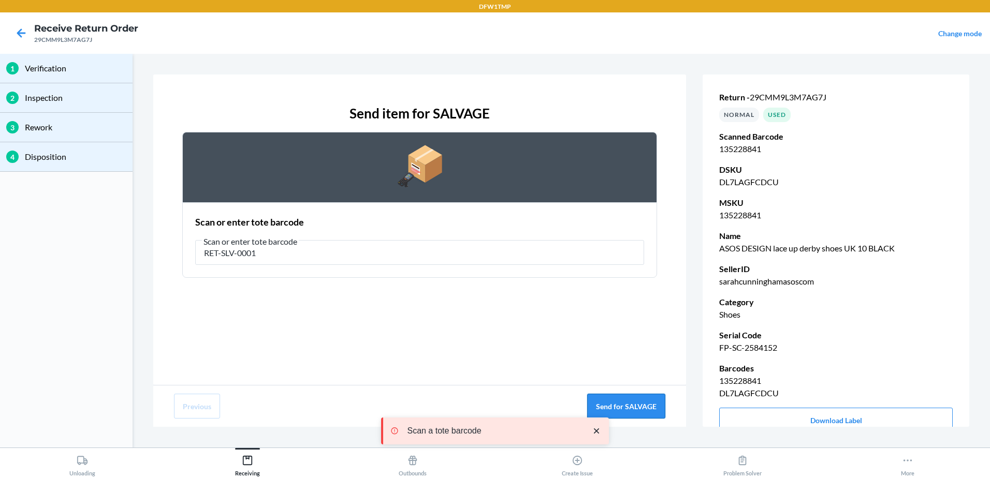
click at [622, 417] on button "Send for SALVAGE" at bounding box center [626, 406] width 78 height 25
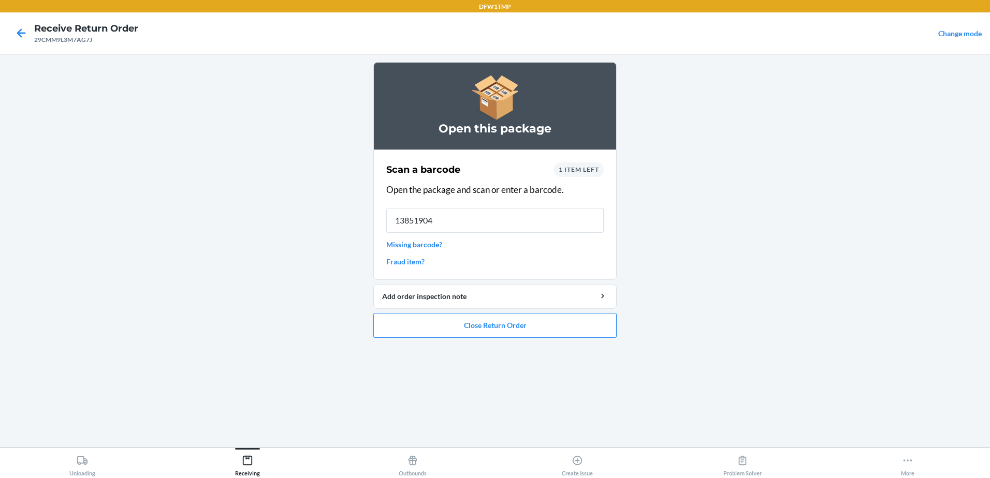
type input "138519047"
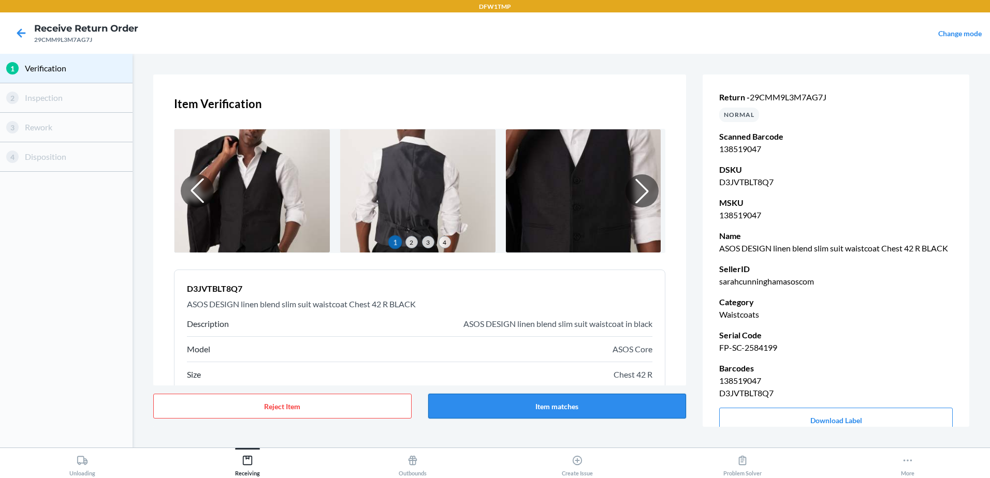
click at [619, 409] on button "Item matches" at bounding box center [557, 406] width 258 height 25
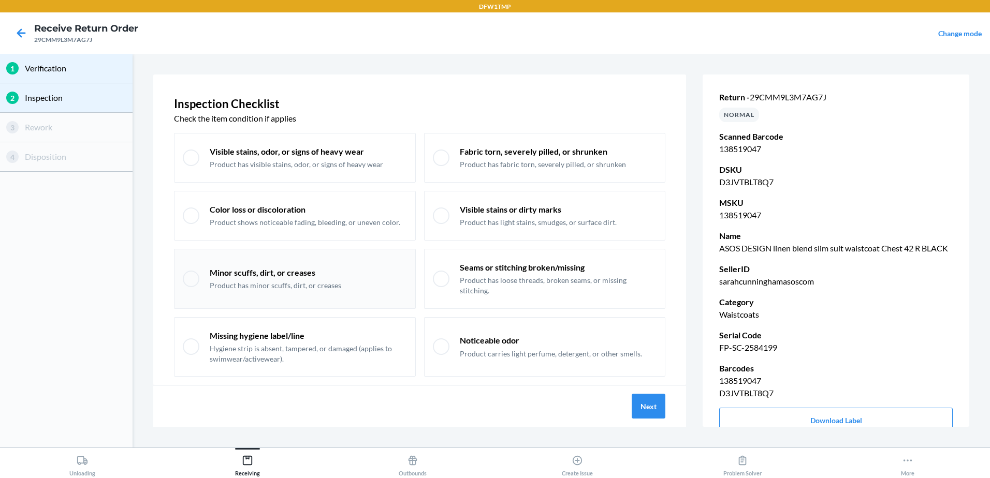
click at [298, 272] on p "Minor scuffs, dirt, or creases" at bounding box center [276, 272] width 132 height 11
checkbox input "true"
click at [645, 398] on button "Next" at bounding box center [649, 406] width 34 height 25
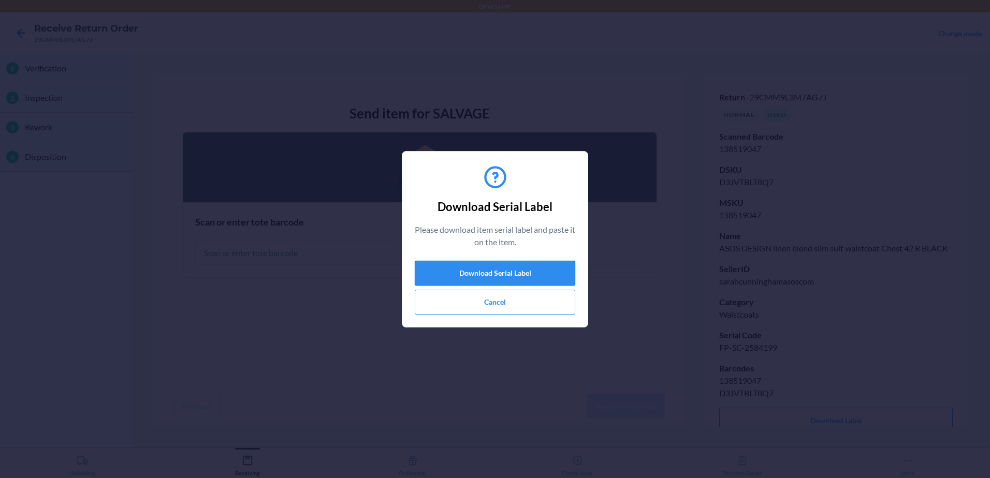
click at [504, 274] on button "Download Serial Label" at bounding box center [495, 273] width 161 height 25
click at [518, 314] on button "Cancel" at bounding box center [495, 302] width 161 height 25
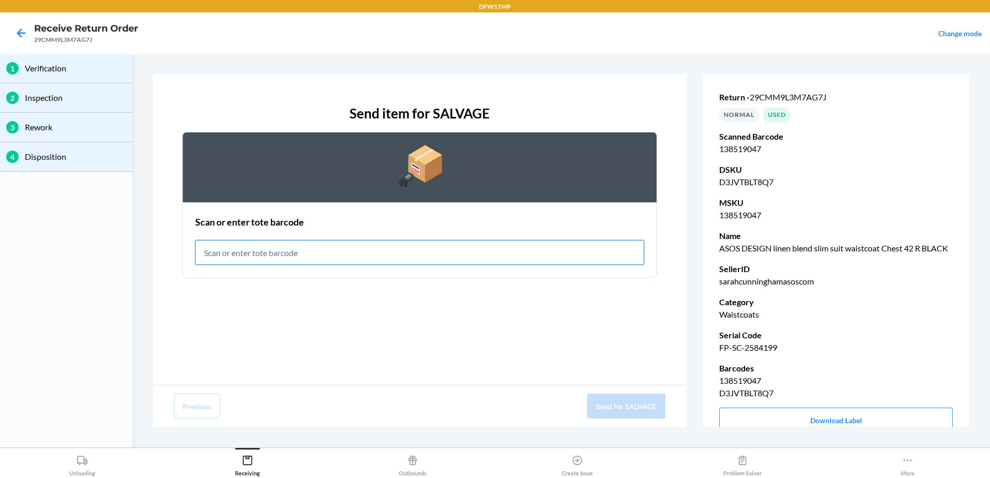
click at [392, 257] on input "text" at bounding box center [419, 252] width 449 height 25
type input "RET-SLV-0001"
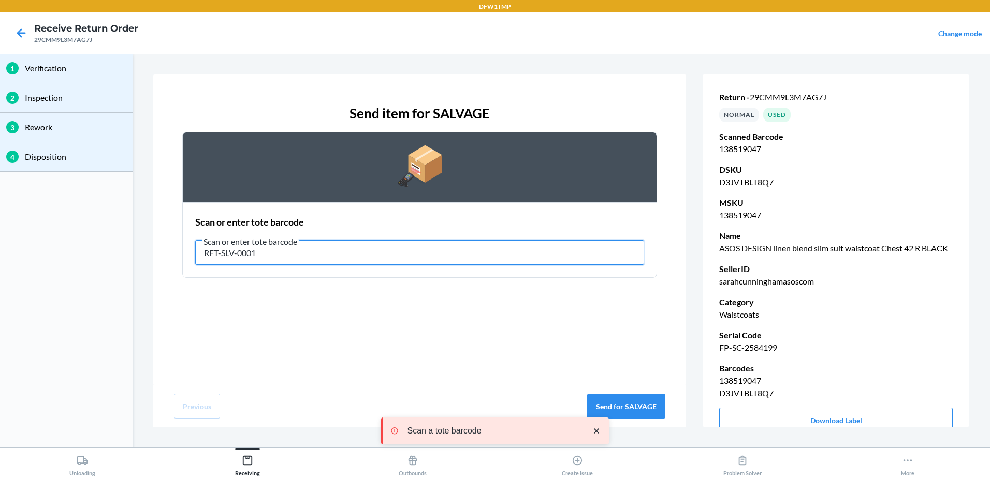
click at [375, 251] on input "RET-SLV-0001" at bounding box center [419, 252] width 449 height 25
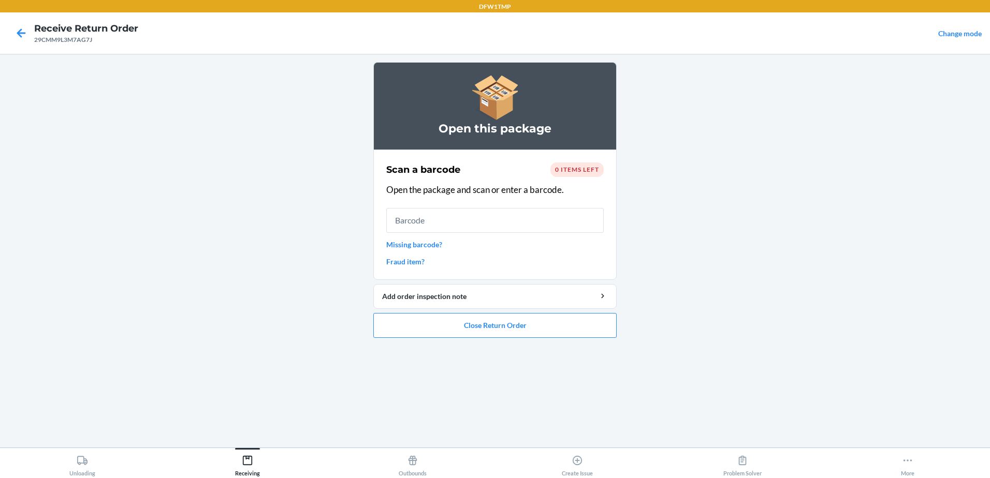
click at [746, 272] on main "Open this package Scan a barcode 0 items left Open the package and scan or ente…" at bounding box center [495, 251] width 990 height 394
